Goal: Find contact information: Find contact information

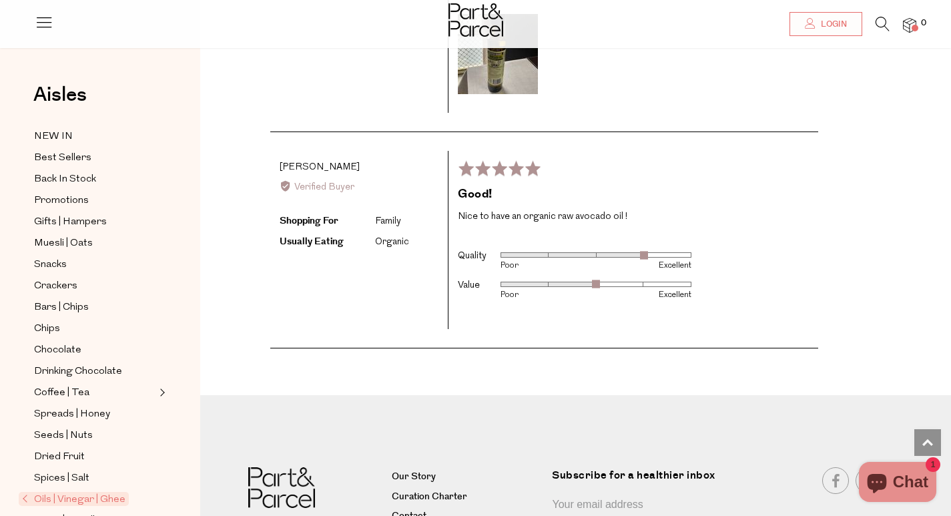
scroll to position [1948, 0]
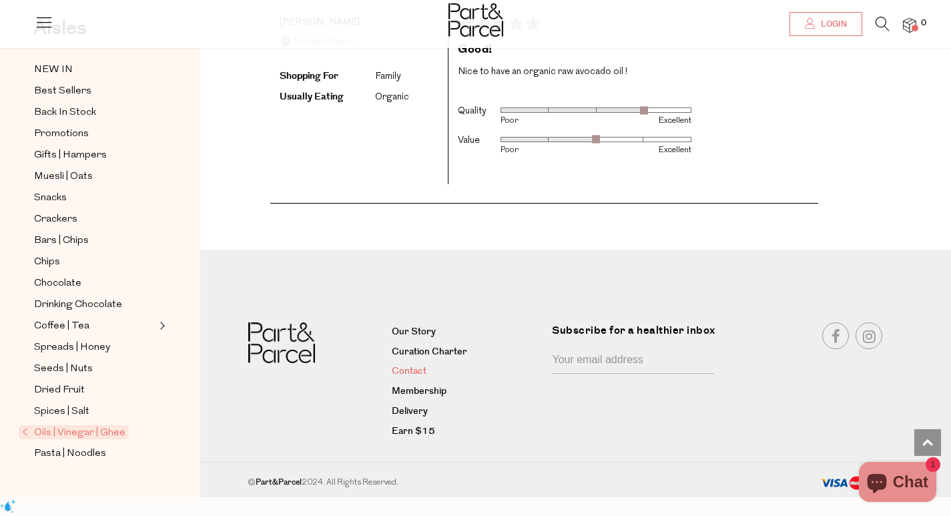
click at [396, 380] on link "Contact" at bounding box center [467, 372] width 150 height 16
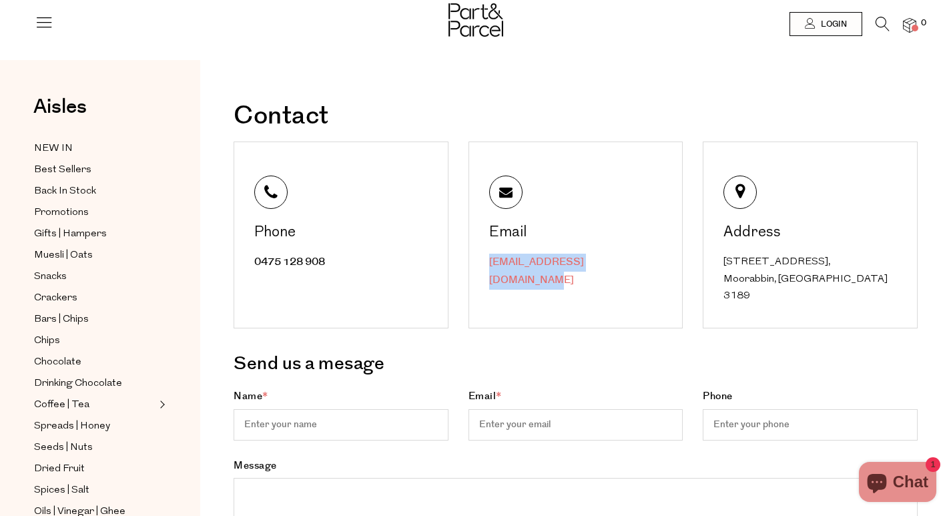
drag, startPoint x: 632, startPoint y: 253, endPoint x: 489, endPoint y: 264, distance: 142.6
click at [489, 264] on div "Email [EMAIL_ADDRESS][DOMAIN_NAME]" at bounding box center [576, 235] width 215 height 187
copy link "[EMAIL_ADDRESS][DOMAIN_NAME]"
